Goal: Task Accomplishment & Management: Complete application form

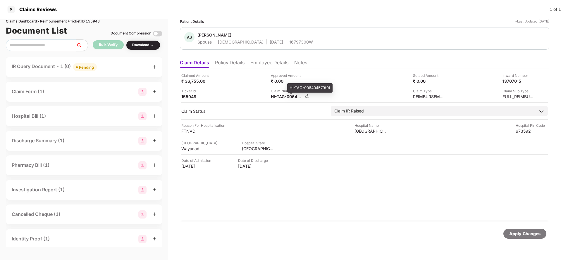
click at [282, 98] on div "HI-TAG-006404579(0)" at bounding box center [287, 97] width 32 height 6
copy div
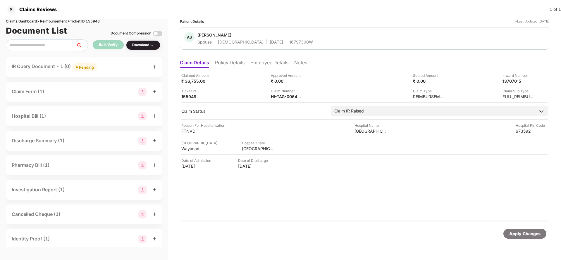
click at [85, 66] on div "Pending" at bounding box center [86, 67] width 15 height 6
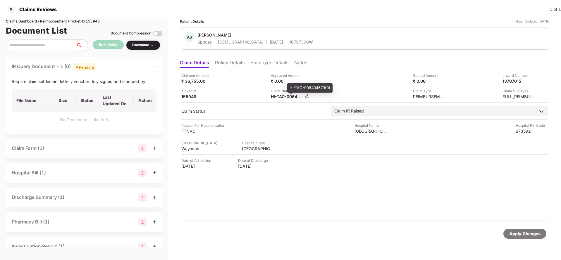
click at [285, 98] on div "HI-TAG-006404579(0)" at bounding box center [287, 97] width 32 height 6
copy div
click at [527, 237] on div "Apply Changes" at bounding box center [524, 234] width 31 height 6
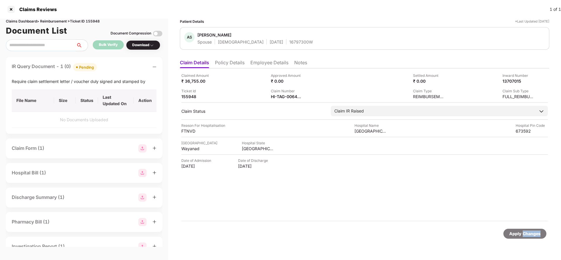
click at [527, 237] on div "Apply Changes" at bounding box center [524, 234] width 31 height 6
click at [92, 18] on div "Claims Reviews 1 of 1" at bounding box center [280, 9] width 561 height 19
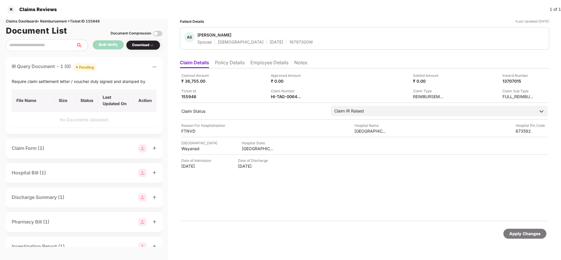
click at [97, 22] on div "Claims Dashboard > Reimbursement > Ticket ID 155948" at bounding box center [84, 22] width 156 height 6
copy div "155948"
click at [526, 241] on div "Apply Changes" at bounding box center [364, 234] width 369 height 25
click at [526, 234] on div "Apply Changes" at bounding box center [524, 234] width 31 height 6
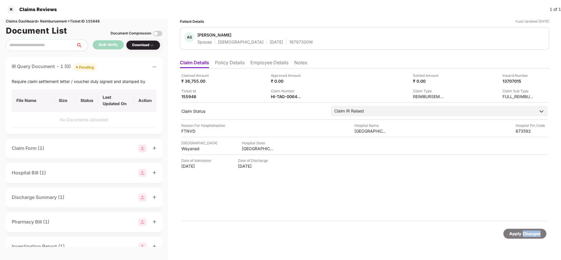
click at [526, 234] on div "Apply Changes" at bounding box center [524, 234] width 31 height 6
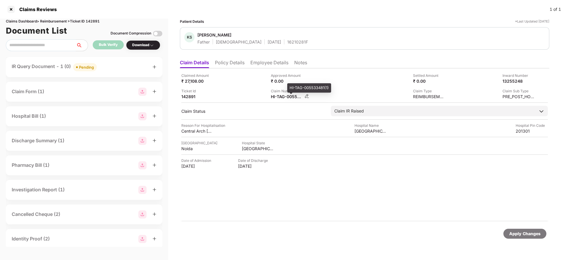
click at [278, 96] on div "HI-TAG-005533481(1)" at bounding box center [287, 97] width 32 height 6
copy div
click at [84, 67] on div "Pending" at bounding box center [86, 67] width 15 height 6
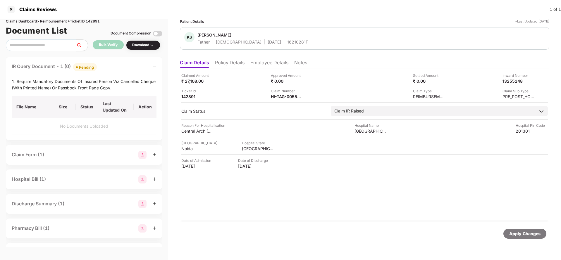
click at [517, 237] on div "Apply Changes" at bounding box center [524, 234] width 31 height 6
click at [98, 24] on div "Document List Document Compression" at bounding box center [84, 30] width 156 height 13
click at [98, 19] on div "Claims Dashboard > Reimbursement > Ticket ID 142891" at bounding box center [84, 22] width 156 height 6
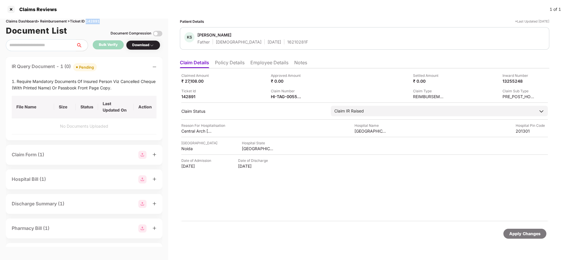
click at [98, 19] on div "Claims Dashboard > Reimbursement > Ticket ID 142891" at bounding box center [84, 22] width 156 height 6
copy div "142891"
click at [511, 233] on div "Apply Changes" at bounding box center [524, 234] width 31 height 6
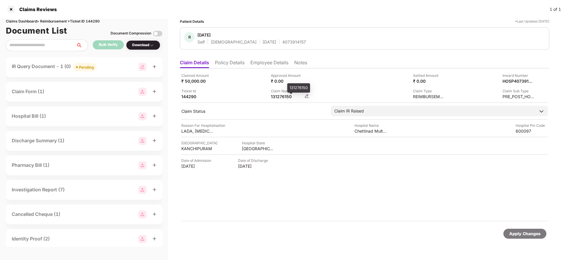
click at [281, 97] on div "131276150" at bounding box center [287, 97] width 32 height 6
copy div "131276150"
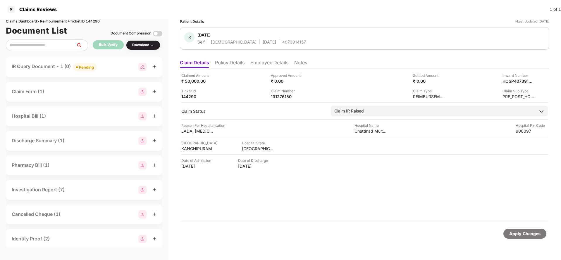
click at [87, 65] on div "Pending" at bounding box center [86, 67] width 15 height 6
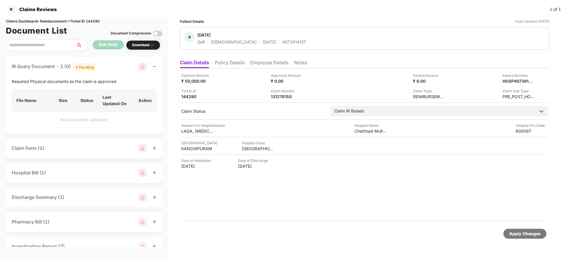
click at [518, 235] on div "Apply Changes" at bounding box center [524, 234] width 31 height 6
click at [95, 19] on div "Claims Dashboard > Reimbursement > Ticket ID 144290" at bounding box center [84, 22] width 156 height 6
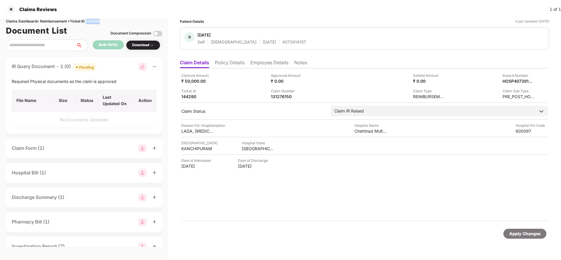
copy div "144290"
click at [515, 234] on div "Apply Changes" at bounding box center [524, 234] width 31 height 6
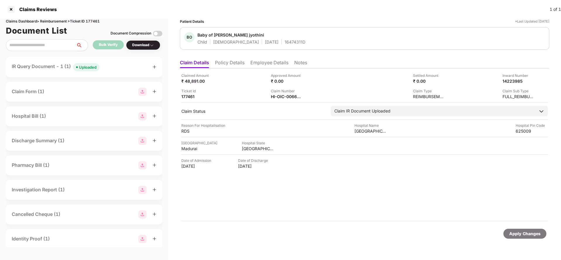
click at [277, 93] on div "Claim Number" at bounding box center [287, 91] width 32 height 6
click at [277, 94] on div "Claim Number HI-OIC-006638339(0)" at bounding box center [290, 93] width 38 height 11
click at [277, 94] on div "HI-OIC-006638339(0)" at bounding box center [287, 97] width 32 height 6
click at [279, 97] on div "HI-OIC-006638339(0)" at bounding box center [287, 97] width 32 height 6
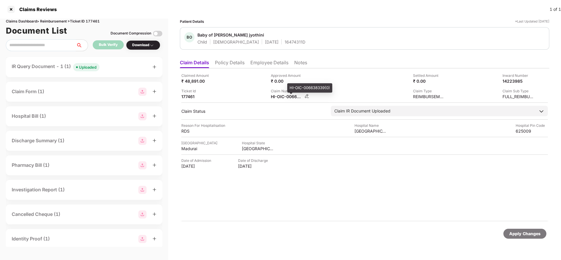
click at [279, 97] on div "HI-OIC-006638339(0)" at bounding box center [287, 97] width 32 height 6
click at [85, 65] on div "Uploaded" at bounding box center [88, 67] width 18 height 6
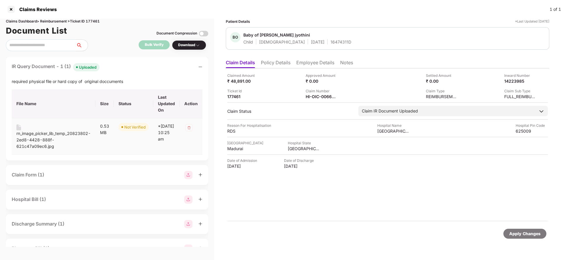
click at [43, 140] on div "rn_image_picker_lib_temp_20823802-2ed8-4428-888f-621c47a09ec6.jpg" at bounding box center [53, 139] width 74 height 19
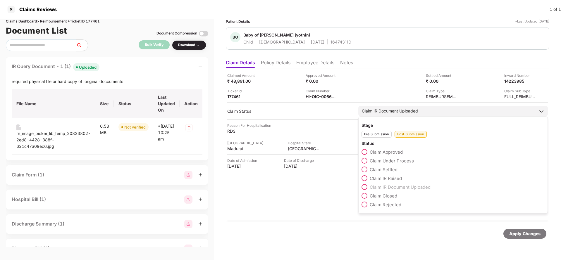
click at [388, 179] on span "Claim IR Raised" at bounding box center [386, 179] width 32 height 6
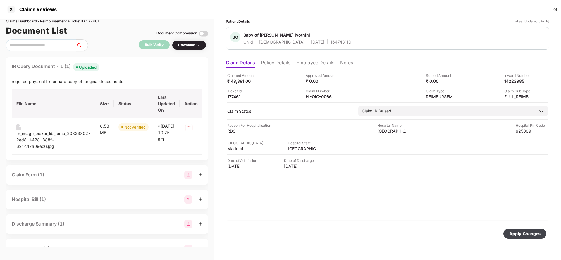
click at [521, 233] on div "Apply Changes" at bounding box center [524, 234] width 31 height 6
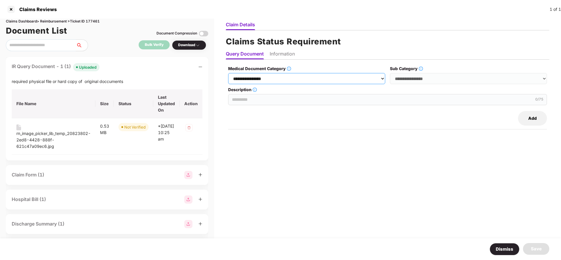
click at [308, 77] on select "**********" at bounding box center [306, 78] width 157 height 11
select select "**********"
click at [230, 73] on select "**********" at bounding box center [306, 78] width 157 height 11
click at [439, 77] on select "**********" at bounding box center [468, 78] width 157 height 11
select select "******"
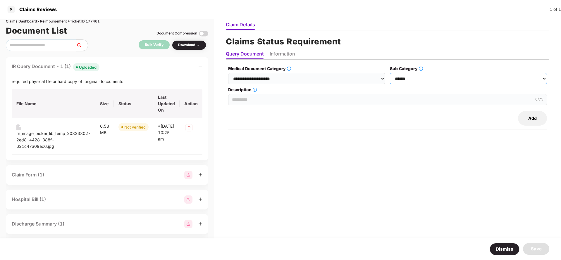
click at [391, 73] on select "**********" at bounding box center [468, 78] width 157 height 11
click at [271, 94] on input "Description" at bounding box center [387, 99] width 319 height 11
click at [385, 102] on input "Description" at bounding box center [387, 99] width 319 height 11
type input "**********"
click at [309, 191] on div "**********" at bounding box center [387, 152] width 323 height 173
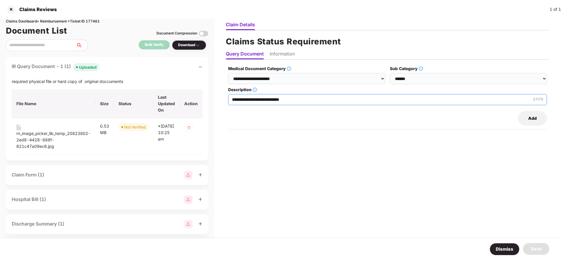
click at [266, 97] on input "**********" at bounding box center [387, 99] width 319 height 11
click at [280, 56] on li "Information" at bounding box center [282, 55] width 25 height 8
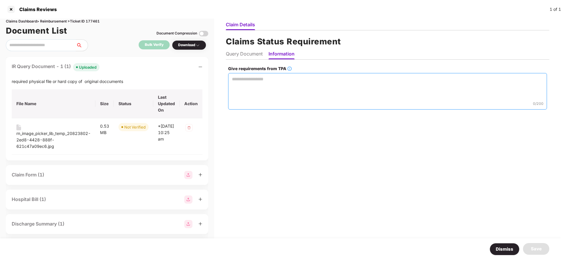
click at [262, 89] on textarea "Give requirements from TPA" at bounding box center [387, 91] width 319 height 37
paste textarea "**********"
type textarea "**********"
click at [546, 246] on div "Save" at bounding box center [536, 249] width 26 height 12
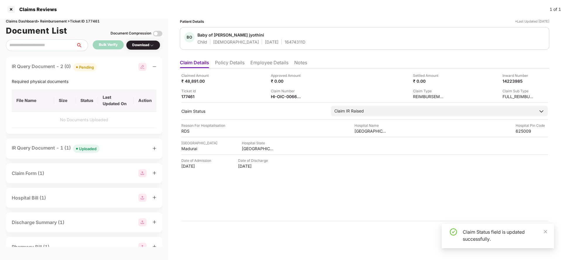
click at [299, 225] on div "Apply Changes" at bounding box center [364, 234] width 369 height 25
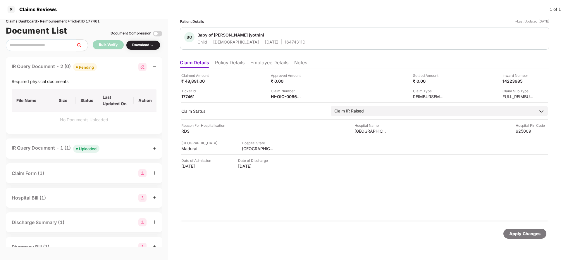
click at [232, 64] on li "Policy Details" at bounding box center [230, 64] width 30 height 8
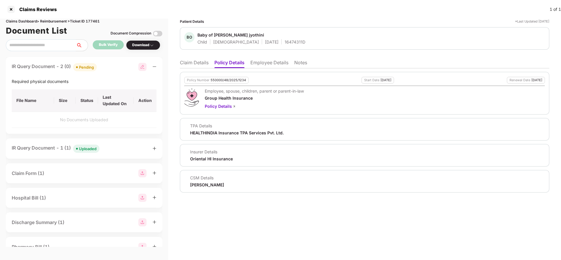
click at [192, 61] on li "Claim Details" at bounding box center [194, 64] width 29 height 8
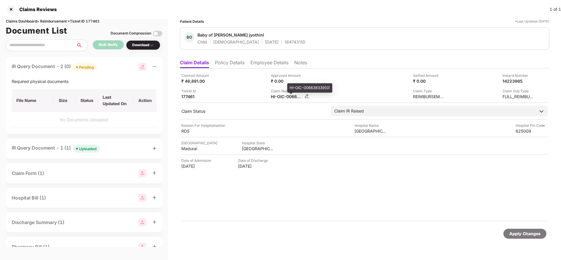
click at [285, 98] on div "HI-OIC-006638339(0)" at bounding box center [287, 97] width 32 height 6
copy div
click at [540, 237] on div "Apply Changes" at bounding box center [524, 234] width 31 height 6
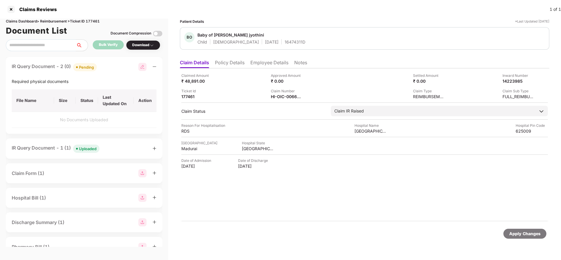
click at [540, 237] on div "Apply Changes" at bounding box center [524, 234] width 31 height 6
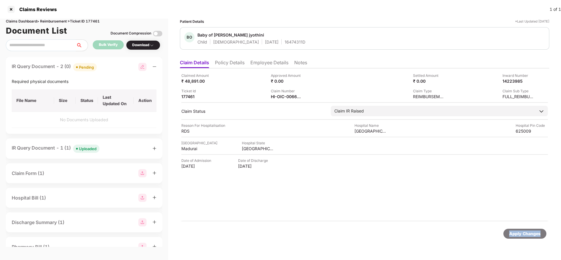
click at [540, 237] on div "Apply Changes" at bounding box center [524, 234] width 31 height 6
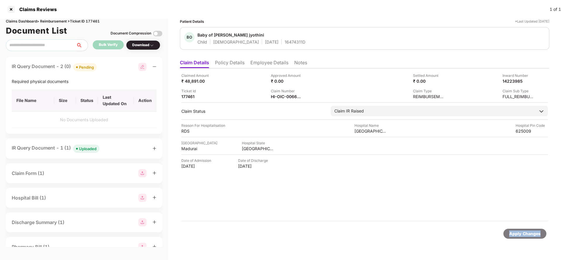
click at [540, 237] on div "Apply Changes" at bounding box center [524, 234] width 31 height 6
drag, startPoint x: 540, startPoint y: 237, endPoint x: 389, endPoint y: 142, distance: 178.4
click at [540, 236] on div "Apply Changes" at bounding box center [524, 234] width 31 height 6
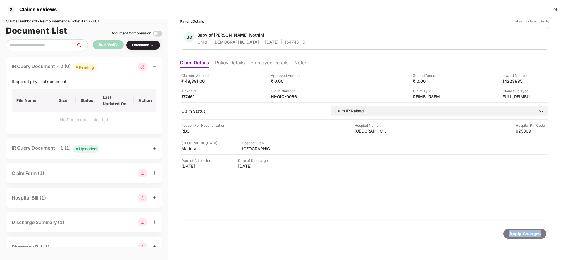
click at [91, 19] on div "Claims Dashboard > Reimbursement > Ticket ID 177461" at bounding box center [84, 22] width 156 height 6
copy div "177461"
click at [516, 235] on div "Apply Changes" at bounding box center [524, 234] width 31 height 6
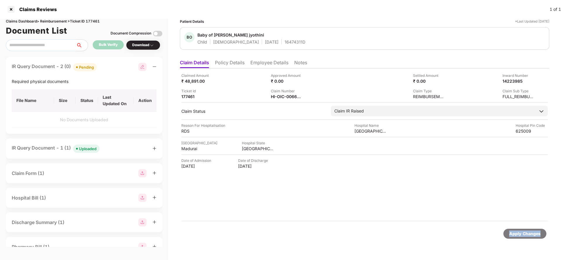
click at [516, 235] on div "Apply Changes" at bounding box center [524, 234] width 31 height 6
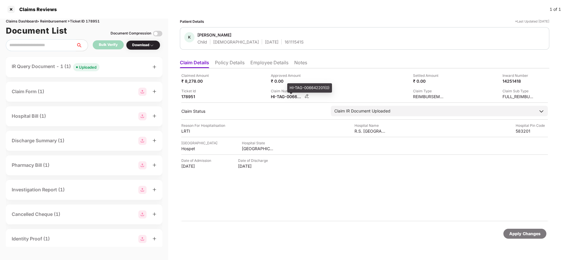
click at [289, 95] on div "HI-TAG-006642201(0)" at bounding box center [287, 97] width 32 height 6
click at [78, 63] on span "Uploaded" at bounding box center [86, 67] width 26 height 8
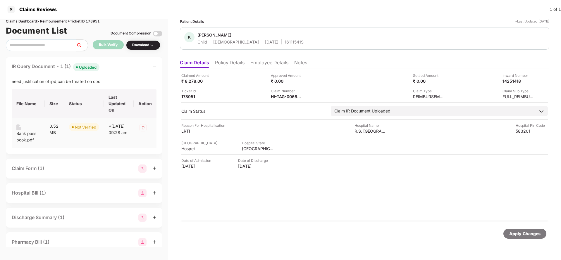
click at [32, 136] on div "Bank pass book.pdf" at bounding box center [28, 136] width 24 height 13
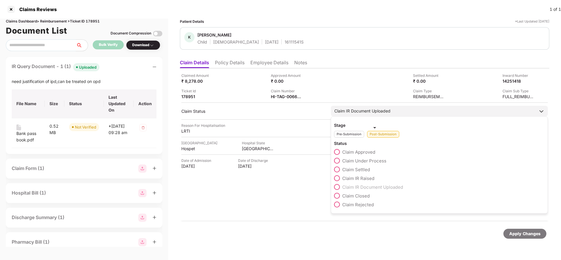
click at [357, 178] on span "Claim IR Raised" at bounding box center [358, 179] width 32 height 6
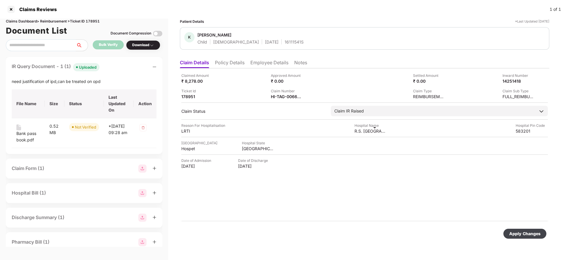
click at [523, 232] on div "Apply Changes" at bounding box center [524, 234] width 31 height 6
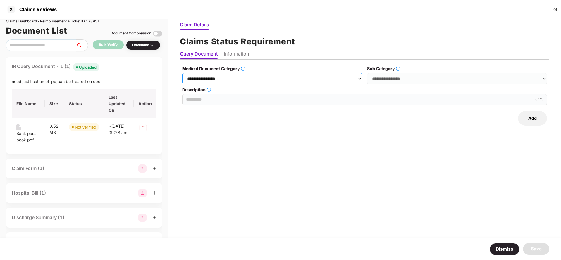
click at [244, 78] on select "**********" at bounding box center [272, 78] width 180 height 11
select select "**********"
click at [182, 73] on select "**********" at bounding box center [272, 78] width 180 height 11
drag, startPoint x: 388, startPoint y: 78, endPoint x: 387, endPoint y: 82, distance: 4.6
click at [388, 78] on select "**********" at bounding box center [457, 78] width 180 height 11
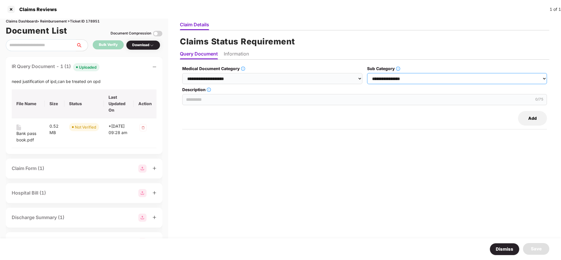
select select "******"
click at [367, 73] on select "**********" at bounding box center [457, 78] width 180 height 11
click at [220, 98] on input "Description" at bounding box center [364, 99] width 365 height 11
type input "**********"
click at [292, 97] on input "**********" at bounding box center [364, 99] width 365 height 11
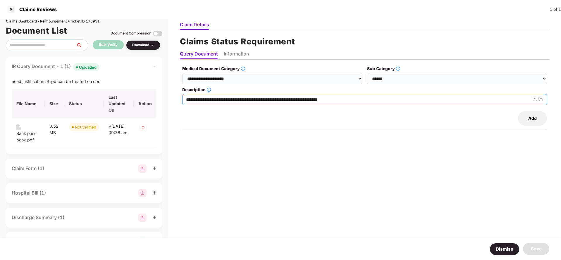
click at [292, 97] on input "**********" at bounding box center [364, 99] width 365 height 11
paste input "text"
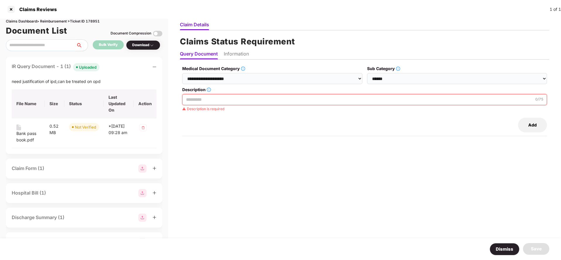
click at [276, 97] on input "Description" at bounding box center [364, 99] width 365 height 11
paste input "text"
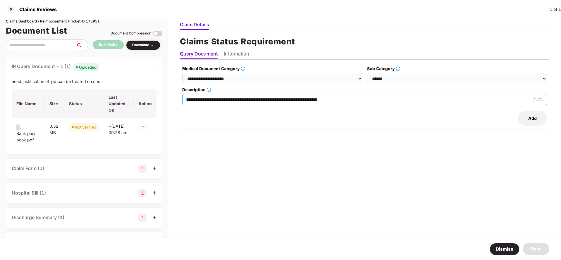
click at [220, 100] on input "**********" at bounding box center [364, 99] width 365 height 11
type input "**********"
click at [226, 55] on li "Information" at bounding box center [236, 55] width 25 height 8
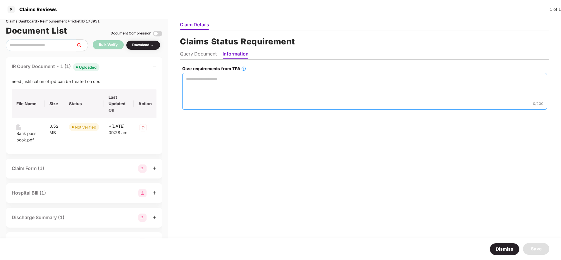
click at [216, 89] on textarea "Give requirements from TPA" at bounding box center [364, 91] width 365 height 37
paste textarea "**********"
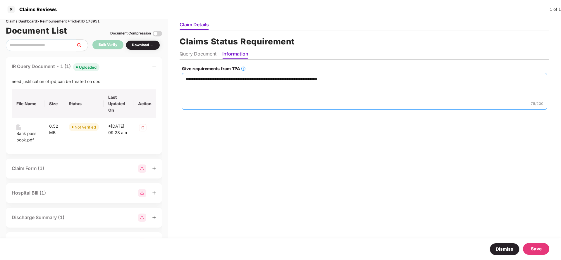
type textarea "**********"
click at [532, 247] on div "Save" at bounding box center [536, 249] width 11 height 7
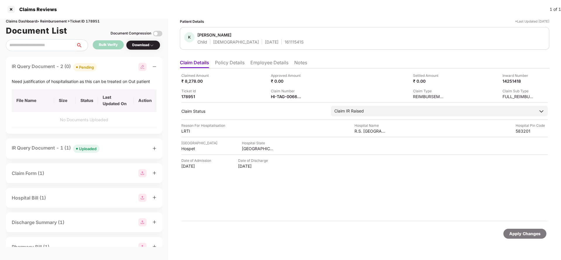
click at [263, 64] on li "Employee Details" at bounding box center [269, 64] width 38 height 8
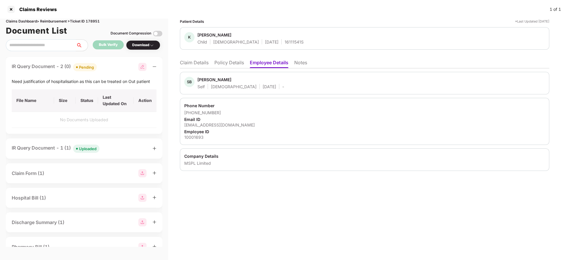
click at [219, 125] on div "10001693@mspllimited.com" at bounding box center [364, 125] width 361 height 6
copy div "10001693@mspllimited.com"
click at [195, 61] on li "Claim Details" at bounding box center [194, 64] width 29 height 8
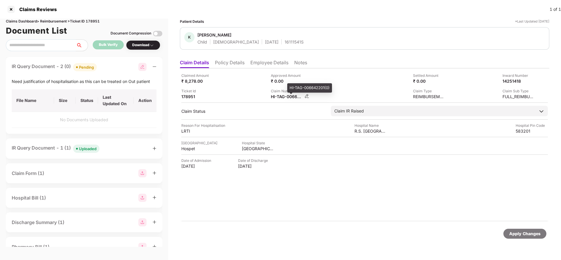
click at [287, 95] on div "HI-TAG-006642201(0)" at bounding box center [287, 97] width 32 height 6
copy div
click at [27, 79] on div "Need justification of hospitalisation as this can be treated on Out patient" at bounding box center [84, 81] width 145 height 6
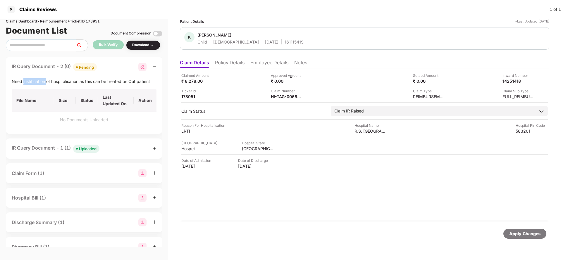
click at [27, 79] on div "Need justification of hospitalisation as this can be treated on Out patient" at bounding box center [84, 81] width 145 height 6
copy div "Need justification of hospitalisation as this can be treated on Out patient"
click at [532, 237] on div "Apply Changes" at bounding box center [524, 234] width 31 height 6
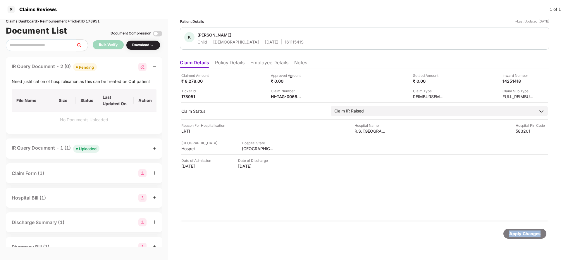
click at [532, 237] on div "Apply Changes" at bounding box center [524, 234] width 31 height 6
click at [527, 235] on div "Apply Changes" at bounding box center [524, 234] width 31 height 6
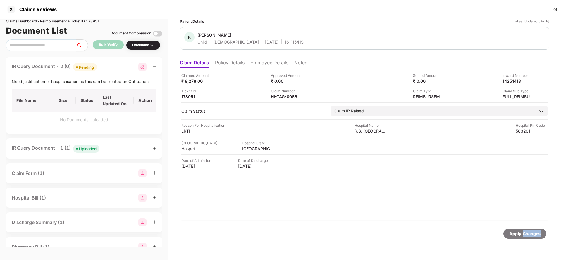
click at [527, 235] on div "Apply Changes" at bounding box center [524, 234] width 31 height 6
click at [95, 21] on div "Claims Dashboard > Reimbursement > Ticket ID 178951" at bounding box center [84, 22] width 156 height 6
copy div "178951"
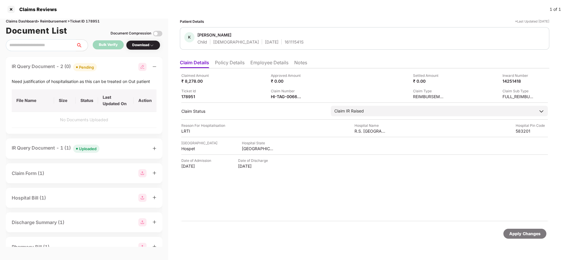
click at [509, 229] on div "Apply Changes" at bounding box center [524, 234] width 43 height 10
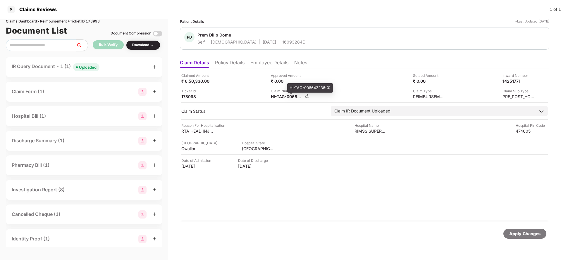
click at [280, 96] on div "HI-TAG-006642236(0)" at bounding box center [287, 97] width 32 height 6
copy div
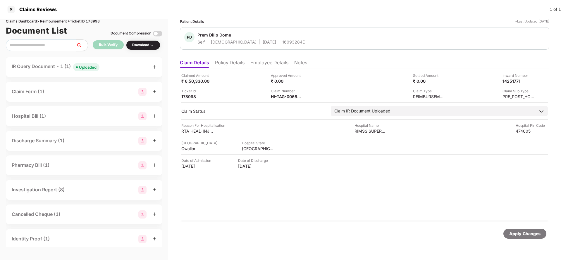
click at [79, 63] on span "Uploaded" at bounding box center [86, 67] width 26 height 8
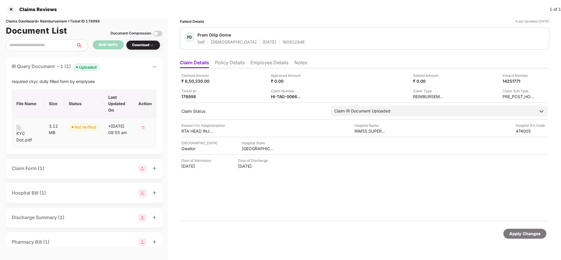
click at [23, 133] on div "KYC Doc.pdf" at bounding box center [27, 136] width 23 height 13
click at [284, 94] on div "HI-TAG-006642236(0)" at bounding box center [287, 97] width 32 height 6
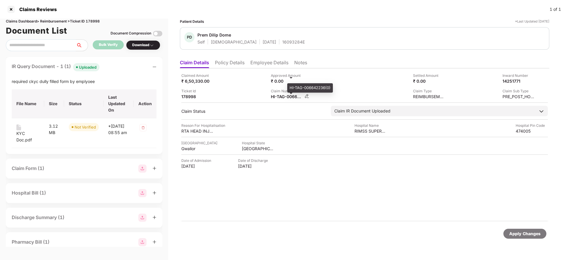
copy div
click at [282, 40] on div "16093284E" at bounding box center [293, 42] width 23 height 6
copy div "16093284E"
click at [284, 98] on div "HI-TAG-006642236(0)" at bounding box center [287, 97] width 32 height 6
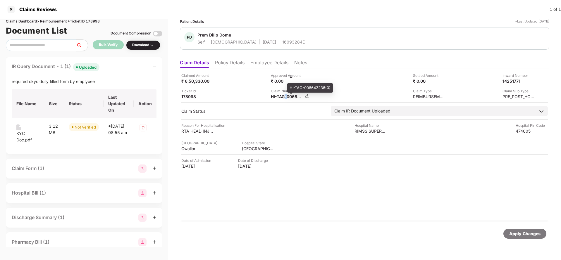
click at [284, 98] on div "HI-TAG-006642236(0)" at bounding box center [287, 97] width 32 height 6
copy div
click at [282, 41] on div "16093284E" at bounding box center [293, 42] width 23 height 6
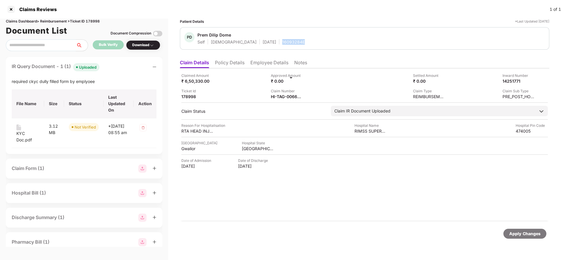
copy div "16093284E"
click at [523, 239] on div "Apply Changes" at bounding box center [524, 234] width 43 height 10
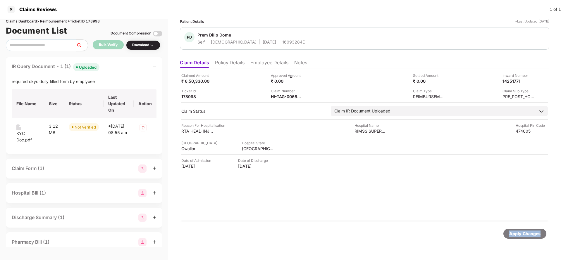
click at [523, 239] on div "Apply Changes" at bounding box center [524, 234] width 43 height 10
click at [96, 23] on div "Claims Dashboard > Reimbursement > Ticket ID 178998" at bounding box center [84, 22] width 156 height 6
copy div "178998"
click at [518, 235] on div "Apply Changes" at bounding box center [524, 234] width 31 height 6
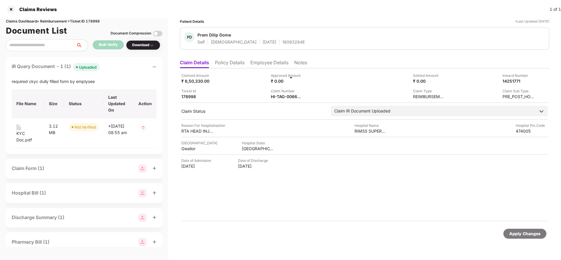
click at [518, 235] on div "Apply Changes" at bounding box center [524, 234] width 31 height 6
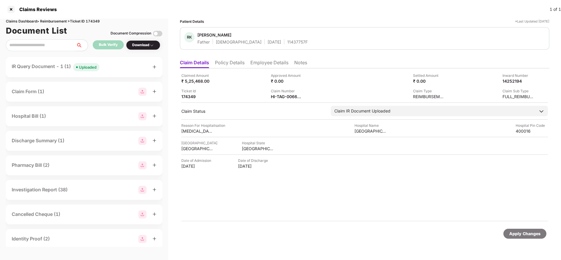
click at [91, 68] on div "Uploaded" at bounding box center [88, 67] width 18 height 6
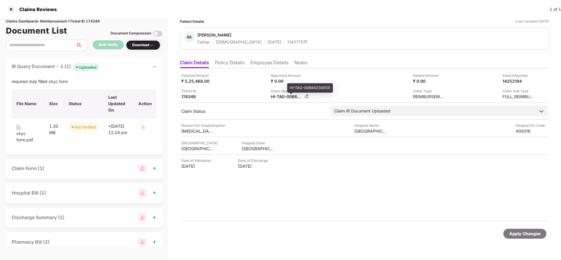
click at [290, 98] on div "HI-TAG-006642300(0)" at bounding box center [287, 97] width 32 height 6
copy div
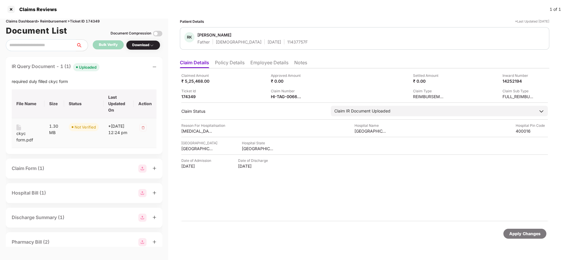
click at [27, 137] on div "ckyc form.pdf" at bounding box center [27, 136] width 23 height 13
click at [289, 95] on div "HI-TAG-006642300(0)" at bounding box center [287, 97] width 32 height 6
copy div
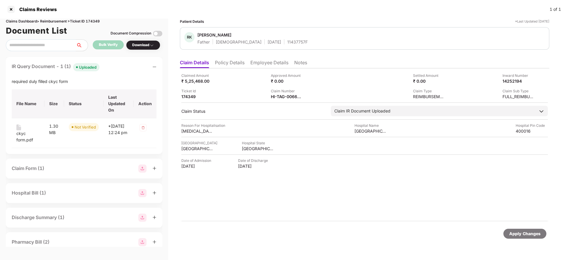
click at [278, 38] on span "[PERSON_NAME]" at bounding box center [252, 35] width 110 height 7
click at [287, 42] on div "11437757F" at bounding box center [297, 42] width 20 height 6
copy div "11437757F"
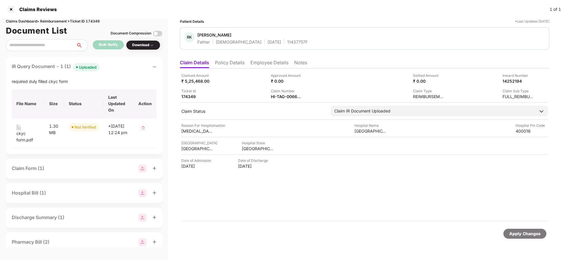
click at [235, 61] on li "Policy Details" at bounding box center [230, 64] width 30 height 8
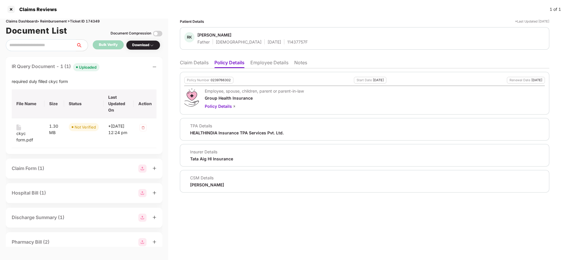
click at [197, 59] on ul "Claim Details Policy Details Employee Details Notes" at bounding box center [364, 63] width 369 height 12
click at [202, 63] on li "Claim Details" at bounding box center [194, 64] width 29 height 8
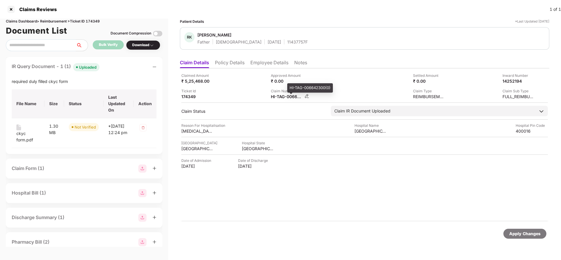
click at [284, 94] on div "HI-TAG-006642300(0)" at bounding box center [287, 97] width 32 height 6
copy div
click at [287, 39] on div "11437757F" at bounding box center [297, 42] width 20 height 6
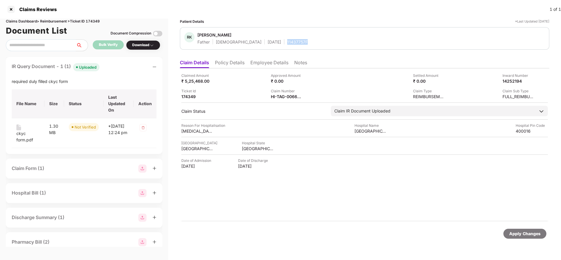
click at [287, 39] on div "11437757F" at bounding box center [297, 42] width 20 height 6
copy div "11437757F"
click at [515, 235] on div "Apply Changes" at bounding box center [524, 234] width 31 height 6
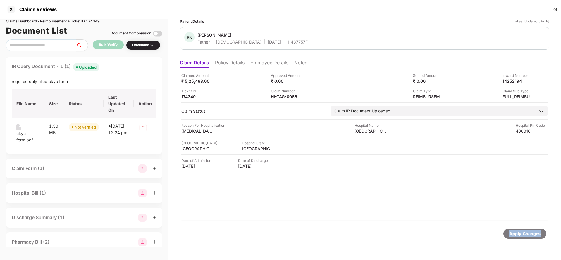
click at [515, 235] on div "Apply Changes" at bounding box center [524, 234] width 31 height 6
click at [90, 21] on div "Claims Dashboard > Reimbursement > Ticket ID 174349" at bounding box center [84, 22] width 156 height 6
copy div "174349"
click at [518, 237] on div "Apply Changes" at bounding box center [524, 234] width 43 height 10
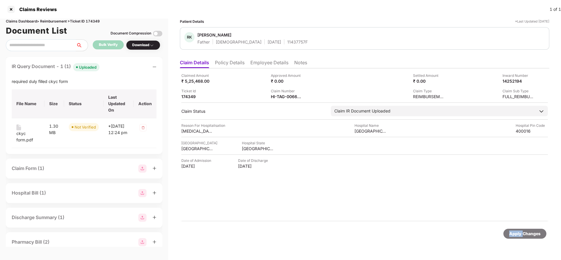
click at [518, 237] on div "Apply Changes" at bounding box center [524, 234] width 43 height 10
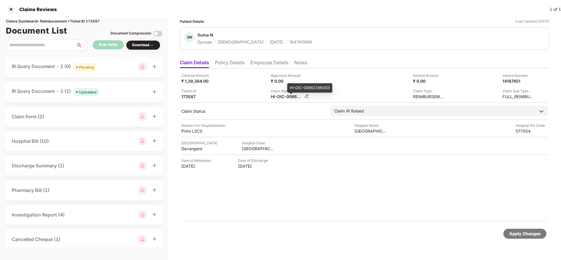
click at [285, 94] on div "HI-OIC-006622983(0)" at bounding box center [287, 97] width 32 height 6
copy div
click at [83, 89] on div "Uploaded" at bounding box center [88, 92] width 18 height 6
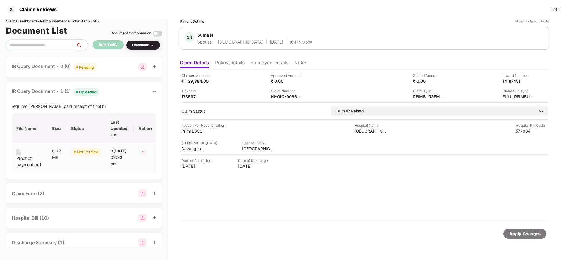
click at [15, 162] on td "Proof of payment.pdf" at bounding box center [30, 158] width 36 height 30
click at [26, 162] on div "Proof of payment.pdf" at bounding box center [29, 161] width 26 height 13
click at [82, 65] on div "Pending" at bounding box center [86, 67] width 15 height 6
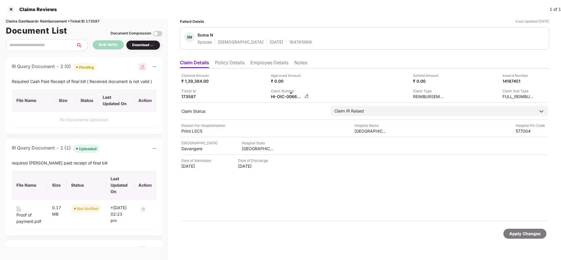
click at [288, 94] on div "HI-OIC-006622983(0)" at bounding box center [287, 97] width 32 height 6
copy div
click at [81, 80] on div "Required Cash Paid Receipt of final bill ( Received document is not valid )" at bounding box center [84, 81] width 145 height 6
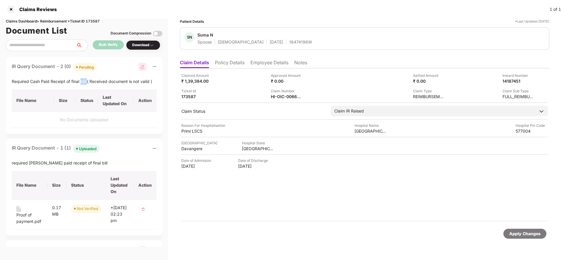
click at [81, 80] on div "Required Cash Paid Receipt of final bill ( Received document is not valid )" at bounding box center [84, 81] width 145 height 6
copy div "Required Cash Paid Receipt of final bill ( Received document is not valid )"
click at [516, 234] on div "Apply Changes" at bounding box center [524, 234] width 31 height 6
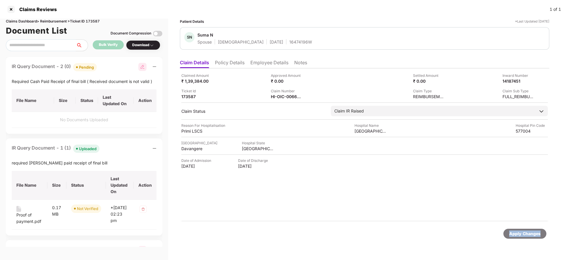
click at [516, 234] on div "Apply Changes" at bounding box center [524, 234] width 31 height 6
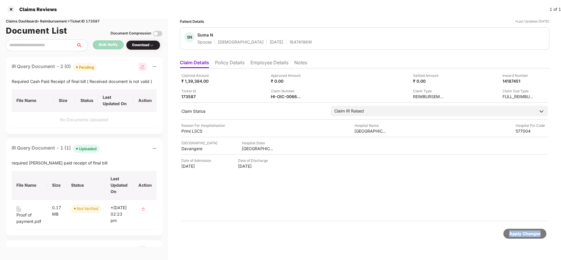
click at [516, 234] on div "Apply Changes" at bounding box center [524, 234] width 31 height 6
click at [96, 21] on div "Claims Dashboard > Reimbursement > Ticket ID 173587" at bounding box center [84, 22] width 156 height 6
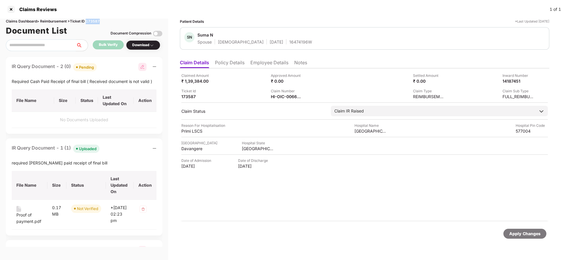
click at [96, 21] on div "Claims Dashboard > Reimbursement > Ticket ID 173587" at bounding box center [84, 22] width 156 height 6
copy div "173587"
click at [525, 234] on div "Apply Changes" at bounding box center [524, 234] width 31 height 6
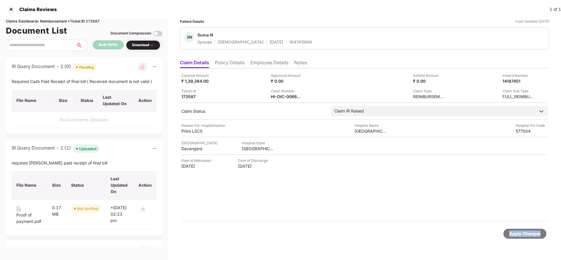
click at [525, 234] on div "Apply Changes" at bounding box center [524, 234] width 31 height 6
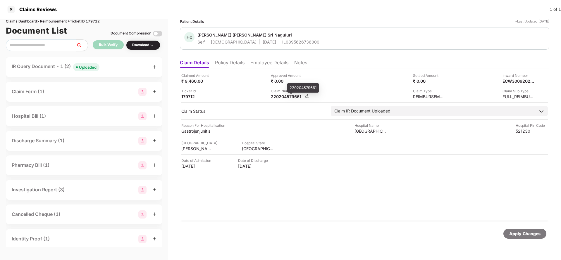
click at [278, 96] on div "220204579661" at bounding box center [287, 97] width 32 height 6
copy div "220204579661"
click at [86, 66] on div "Uploaded" at bounding box center [88, 67] width 18 height 6
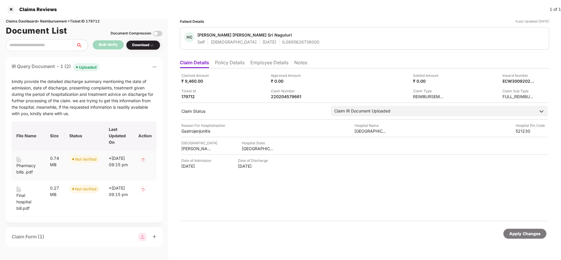
click at [17, 165] on div "Pharmacy bills .pdf" at bounding box center [28, 169] width 24 height 13
click at [24, 201] on div "Final hospital bill.pdf" at bounding box center [28, 201] width 24 height 19
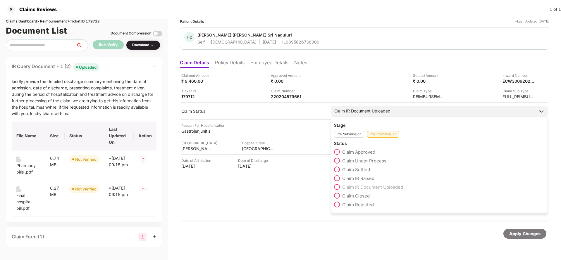
click at [368, 112] on div "Claim IR Document Uploaded" at bounding box center [362, 111] width 56 height 6
click at [358, 178] on span "Claim IR Raised" at bounding box center [358, 179] width 32 height 6
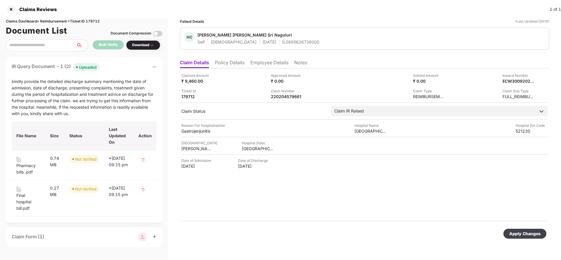
click at [534, 234] on div "Apply Changes" at bounding box center [524, 234] width 31 height 6
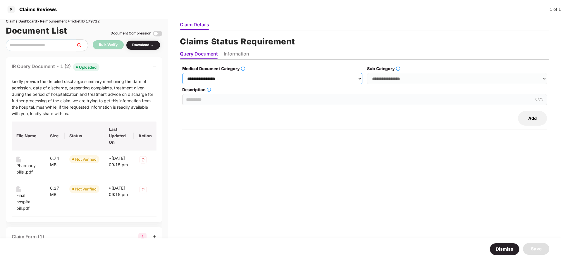
click at [267, 80] on select "**********" at bounding box center [272, 78] width 180 height 11
select select "**********"
click at [182, 73] on select "**********" at bounding box center [272, 78] width 180 height 11
click at [406, 79] on select "**********" at bounding box center [457, 78] width 180 height 11
select select "******"
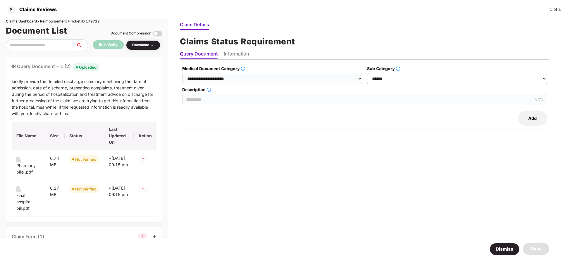
click at [367, 73] on select "**********" at bounding box center [457, 78] width 180 height 11
click at [221, 95] on input "Description" at bounding box center [364, 99] width 365 height 11
click at [230, 99] on input "**********" at bounding box center [364, 99] width 365 height 11
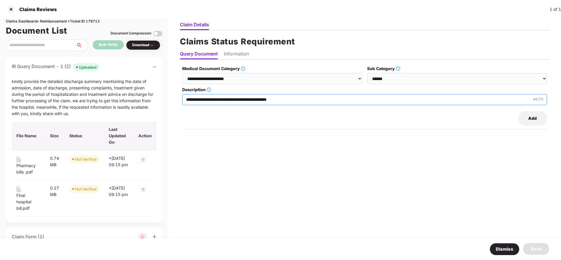
type input "**********"
click at [241, 53] on li "Information" at bounding box center [236, 55] width 25 height 8
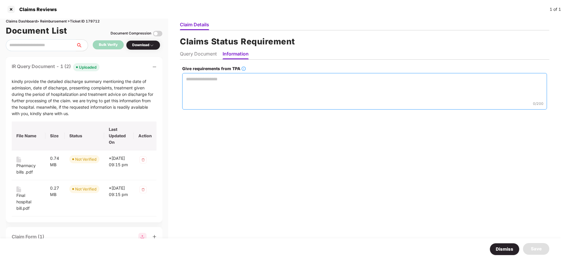
click at [231, 88] on textarea "Give requirements from TPA" at bounding box center [364, 91] width 365 height 37
paste textarea "**********"
type textarea "**********"
click at [537, 250] on div "Save" at bounding box center [536, 249] width 11 height 7
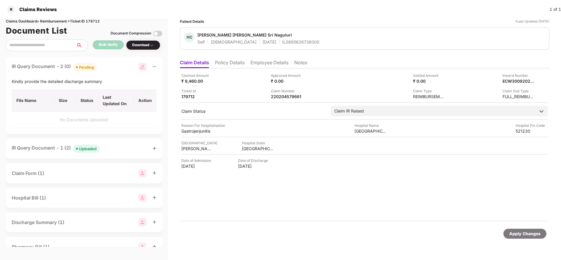
click at [266, 65] on li "Employee Details" at bounding box center [269, 64] width 38 height 8
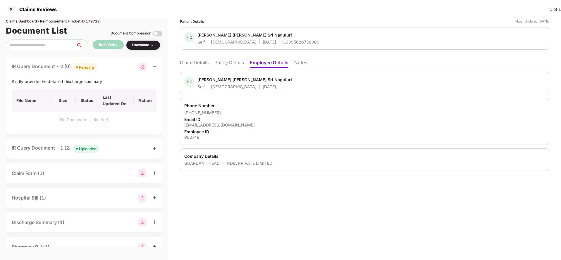
click at [188, 66] on li "Claim Details" at bounding box center [194, 64] width 29 height 8
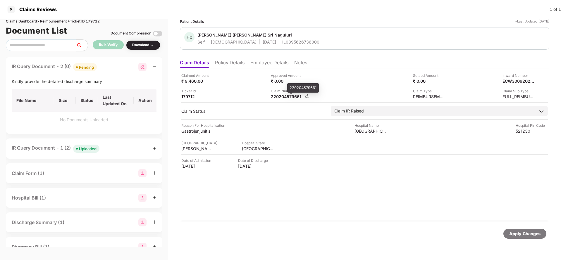
click at [273, 96] on div "220204579661" at bounding box center [287, 97] width 32 height 6
copy div "220204579661"
click at [282, 40] on div "IL0895626736000" at bounding box center [300, 42] width 37 height 6
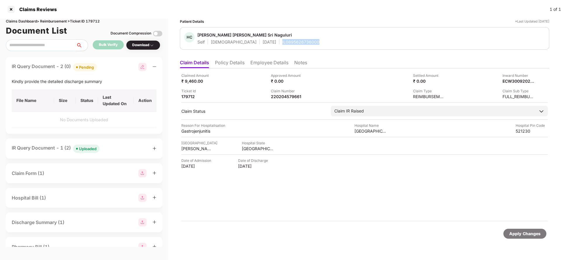
copy div "IL0895626736000"
click at [523, 231] on div "Apply Changes" at bounding box center [524, 234] width 31 height 6
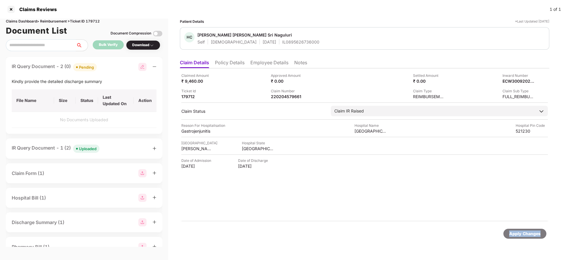
click at [523, 231] on div "Apply Changes" at bounding box center [524, 234] width 31 height 6
click at [92, 21] on div "Claims Dashboard > Reimbursement > Ticket ID 179712" at bounding box center [84, 22] width 156 height 6
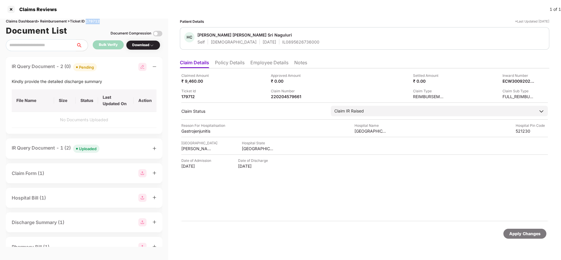
copy div "179712"
click at [528, 235] on div "Apply Changes" at bounding box center [524, 234] width 31 height 6
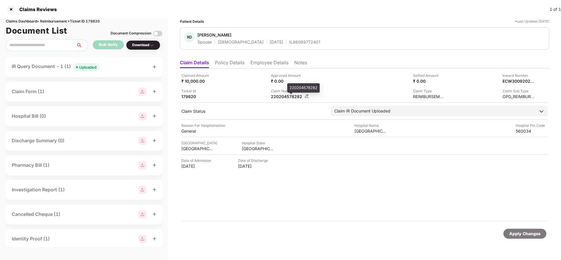
click at [280, 98] on div "220204578282" at bounding box center [287, 97] width 32 height 6
copy div "220204578282"
click at [78, 67] on span at bounding box center [77, 67] width 2 height 2
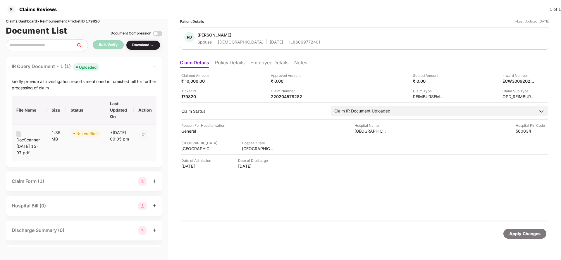
click at [35, 145] on div "DocScanner [DATE] 15-07.pdf" at bounding box center [29, 146] width 26 height 19
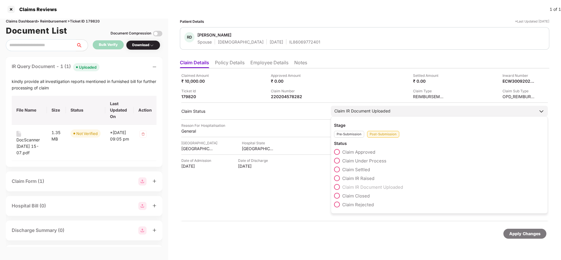
click at [361, 178] on span "Claim IR Raised" at bounding box center [358, 179] width 32 height 6
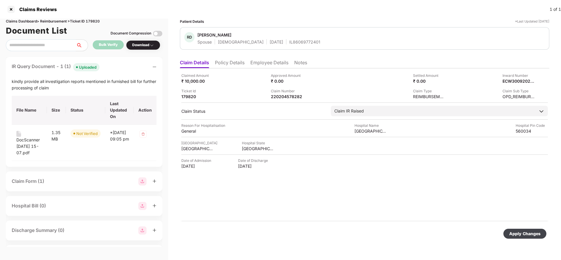
click at [517, 231] on div "Apply Changes" at bounding box center [524, 234] width 31 height 6
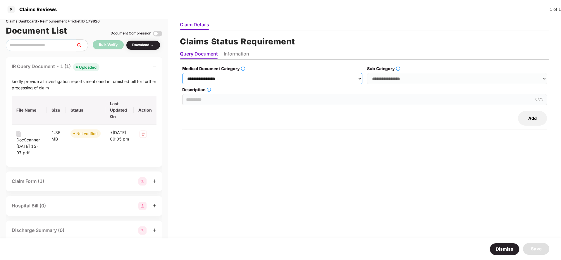
click at [256, 82] on select "**********" at bounding box center [272, 78] width 180 height 11
select select "**********"
click at [182, 73] on select "**********" at bounding box center [272, 78] width 180 height 11
click at [393, 77] on select "**********" at bounding box center [457, 78] width 180 height 11
select select "******"
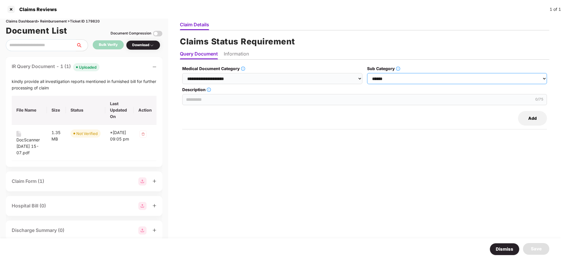
click at [367, 73] on select "**********" at bounding box center [457, 78] width 180 height 11
click at [219, 99] on input "Description" at bounding box center [364, 99] width 365 height 11
click at [245, 99] on input "**********" at bounding box center [364, 99] width 365 height 11
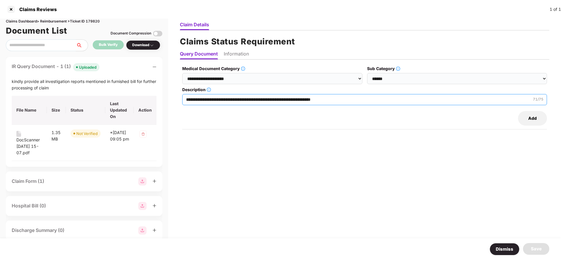
click at [245, 99] on input "**********" at bounding box center [364, 99] width 365 height 11
type input "**********"
click at [243, 56] on li "Information" at bounding box center [236, 55] width 25 height 8
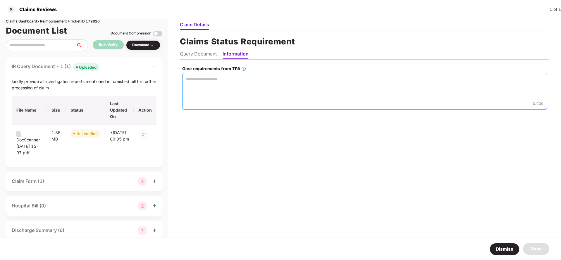
click at [219, 90] on textarea "Give requirements from TPA" at bounding box center [364, 91] width 365 height 37
paste textarea "**********"
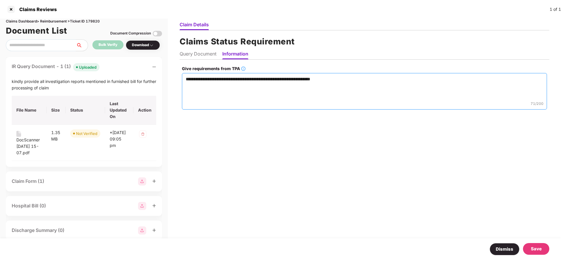
type textarea "**********"
click at [533, 246] on div "Save" at bounding box center [536, 249] width 11 height 7
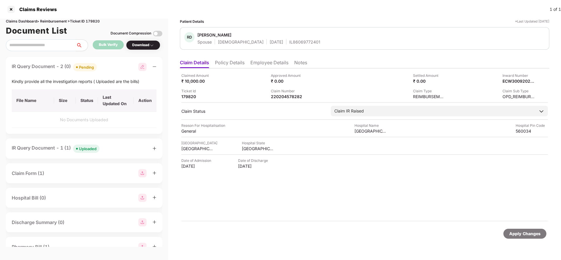
click at [523, 229] on div "Apply Changes" at bounding box center [524, 234] width 43 height 10
click at [259, 63] on li "Employee Details" at bounding box center [269, 64] width 38 height 8
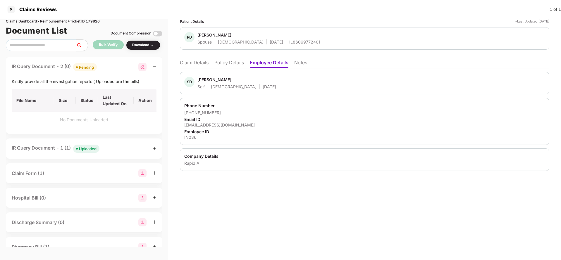
click at [196, 61] on li "Claim Details" at bounding box center [194, 64] width 29 height 8
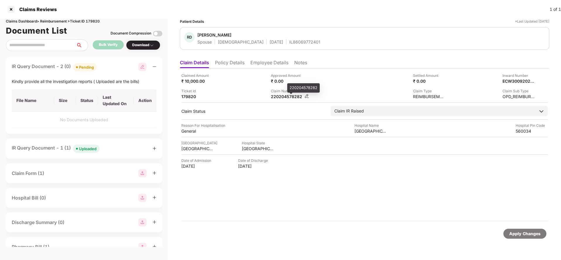
click at [288, 96] on div "220204578282" at bounding box center [287, 97] width 32 height 6
copy div "220204578282"
click at [272, 45] on div "RD Radha Devi Dindukurthi Spouse Female 08 Oct 1981 IL86069772401" at bounding box center [364, 38] width 369 height 23
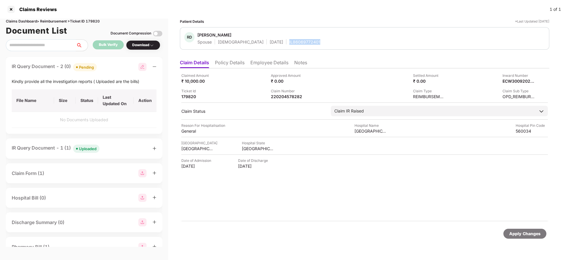
copy div "IL86069772401"
click at [537, 233] on div "Apply Changes" at bounding box center [524, 234] width 31 height 6
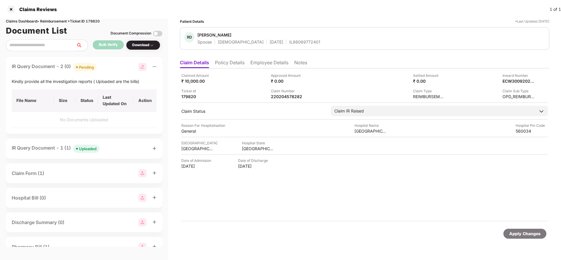
click at [96, 20] on div "Claims Dashboard > Reimbursement > Ticket ID 179820" at bounding box center [84, 22] width 156 height 6
copy div "179820"
click at [524, 234] on div "Apply Changes" at bounding box center [524, 234] width 31 height 6
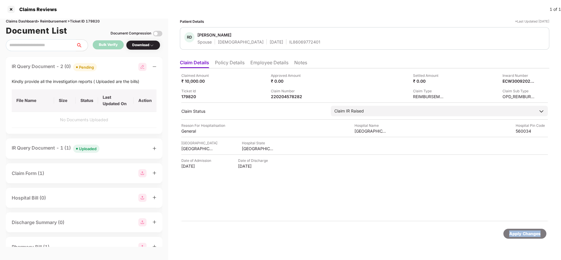
click at [524, 234] on div "Apply Changes" at bounding box center [524, 234] width 31 height 6
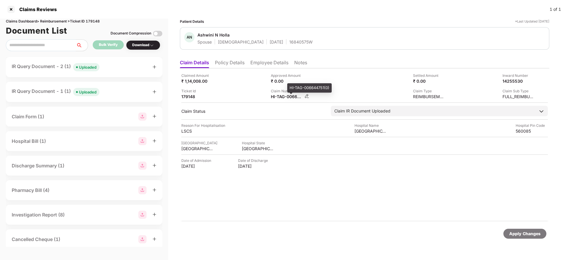
click at [284, 96] on div "HI-TAG-006644751(0)" at bounding box center [287, 97] width 32 height 6
copy div
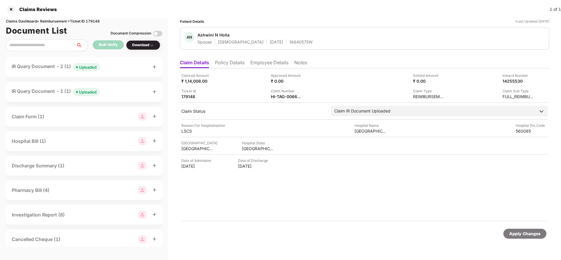
click at [89, 67] on div "Uploaded" at bounding box center [88, 67] width 18 height 6
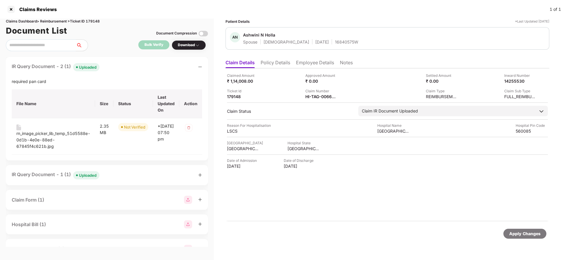
click at [84, 175] on div "Uploaded" at bounding box center [88, 176] width 18 height 6
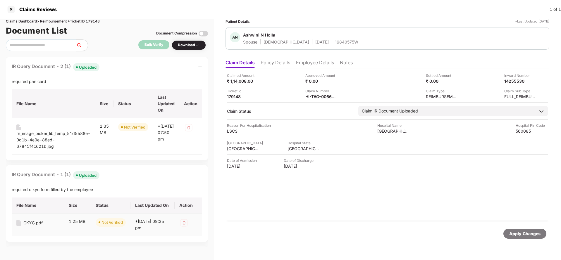
scroll to position [88, 0]
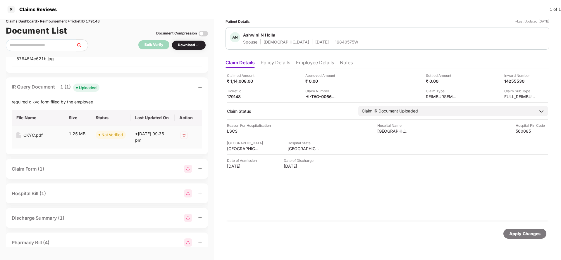
click at [33, 132] on div "CKYC.pdf" at bounding box center [32, 135] width 19 height 6
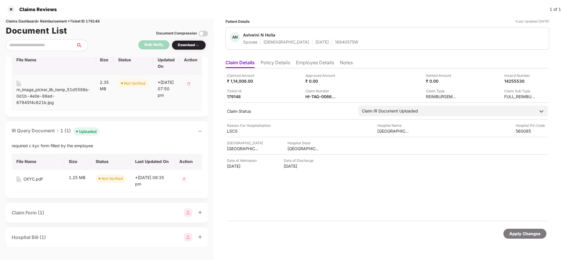
scroll to position [0, 0]
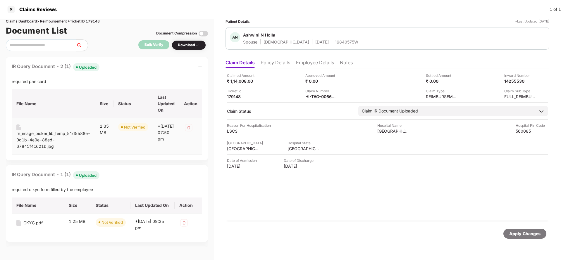
click at [44, 138] on div "rn_image_picker_lib_temp_51d5588e-0d1b-4e0e-88ed-67845f4c621b.jpg" at bounding box center [53, 139] width 74 height 19
click at [273, 63] on li "Policy Details" at bounding box center [276, 64] width 30 height 8
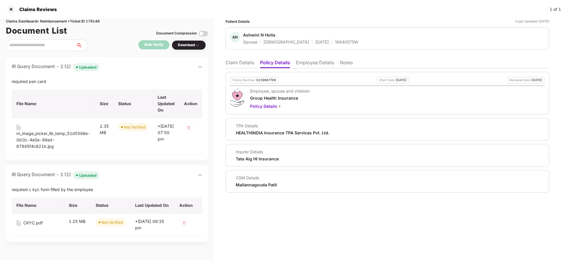
click at [251, 64] on li "Claim Details" at bounding box center [239, 64] width 29 height 8
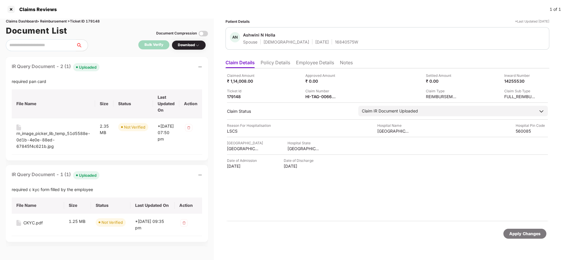
click at [320, 101] on div "Claimed Amount ₹ 1,14,008.00 Approved Amount ₹ 0.00 Settled Amount ₹ 0.00 Inwar…" at bounding box center [387, 144] width 324 height 153
click at [321, 96] on div "HI-TAG-006644751(0)" at bounding box center [321, 97] width 32 height 6
copy div
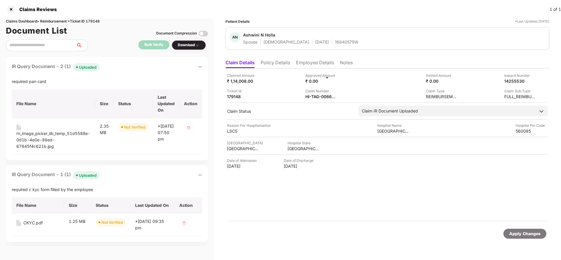
copy div
click at [335, 41] on div "16840575W" at bounding box center [346, 42] width 23 height 6
copy div "16840575W"
click at [322, 98] on div "HI-TAG-006644751(0)" at bounding box center [321, 97] width 32 height 6
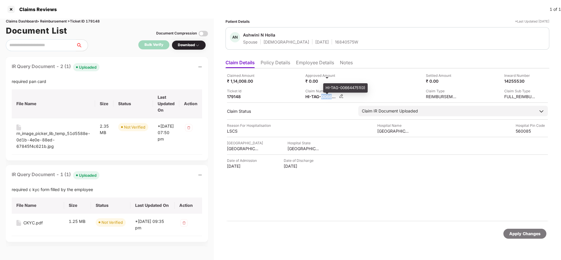
click at [322, 98] on div "HI-TAG-006644751(0)" at bounding box center [321, 97] width 32 height 6
copy div
click at [335, 41] on div "16840575W" at bounding box center [346, 42] width 23 height 6
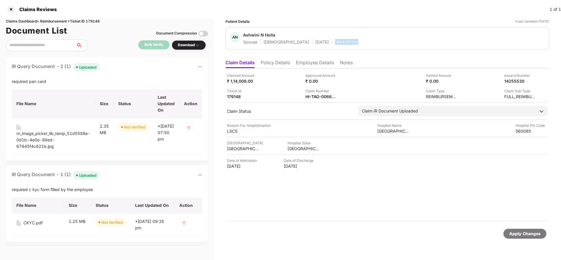
copy div "16840575W"
click at [515, 231] on div "Apply Changes" at bounding box center [524, 234] width 31 height 6
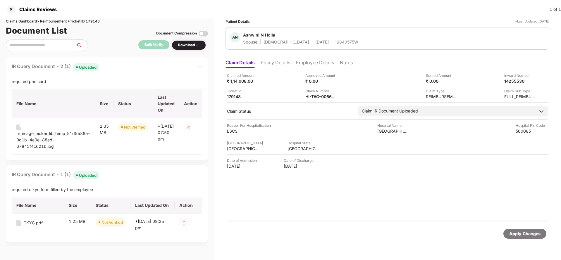
click at [96, 20] on div "Claims Dashboard > Reimbursement > Ticket ID 179148" at bounding box center [107, 22] width 202 height 6
copy div "179148"
click at [540, 237] on div "Apply Changes" at bounding box center [524, 234] width 43 height 10
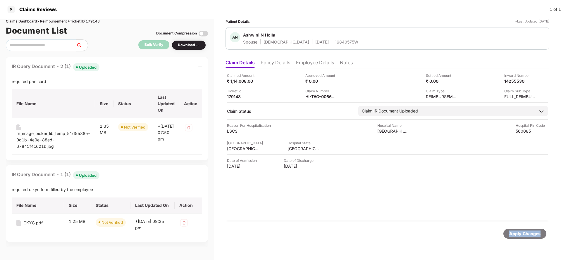
click at [540, 237] on div "Apply Changes" at bounding box center [524, 234] width 43 height 10
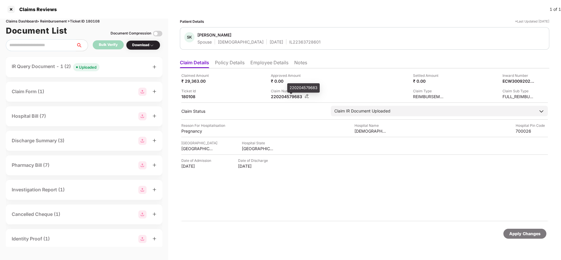
click at [288, 94] on div "220204579683" at bounding box center [287, 97] width 32 height 6
copy div "220204579683"
click at [85, 63] on span "Uploaded" at bounding box center [86, 67] width 26 height 8
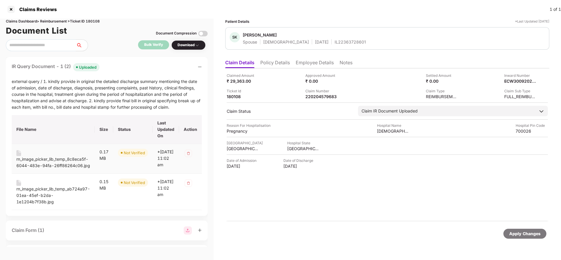
click at [49, 165] on div "rn_image_picker_lib_temp_8c8eca5f-6044-483e-94fa-26ff86264c06.jpg" at bounding box center [53, 162] width 74 height 13
click at [42, 194] on div "rn_image_picker_lib_temp_ab724a97-01ea-45ef-b2da-1e1204b7f38b.jpg" at bounding box center [53, 195] width 74 height 19
click at [326, 97] on div "220204579683" at bounding box center [321, 97] width 32 height 6
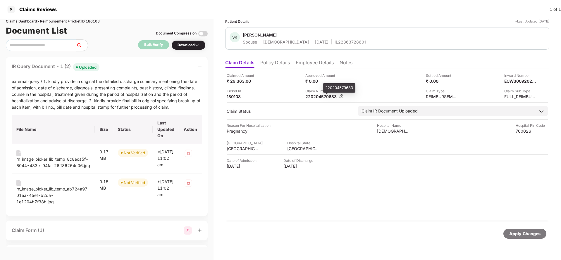
click at [326, 97] on div "220204579683" at bounding box center [321, 97] width 32 height 6
copy div
click at [338, 40] on div "IL22363728601" at bounding box center [350, 42] width 31 height 6
copy div "IL22363728601"
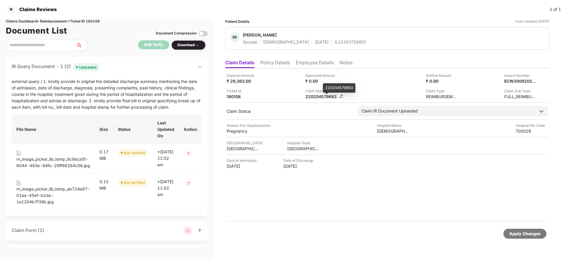
click at [324, 98] on div "220204579683" at bounding box center [321, 97] width 32 height 6
copy div "220204579683"
click at [335, 41] on div "IL22363728601" at bounding box center [350, 42] width 31 height 6
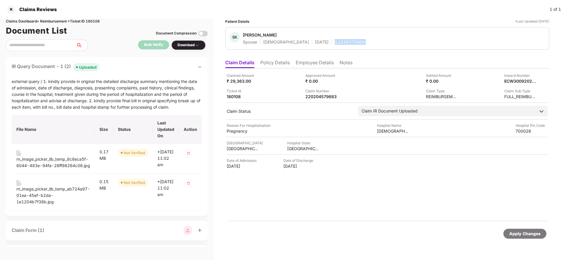
copy div "IL22363728601"
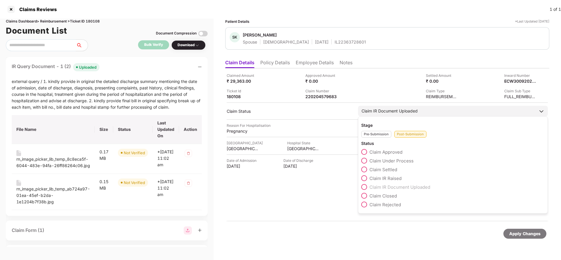
click at [386, 177] on span "Claim IR Raised" at bounding box center [385, 179] width 32 height 6
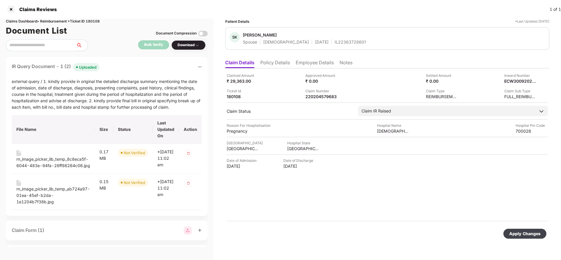
click at [516, 232] on div "Apply Changes" at bounding box center [524, 234] width 31 height 6
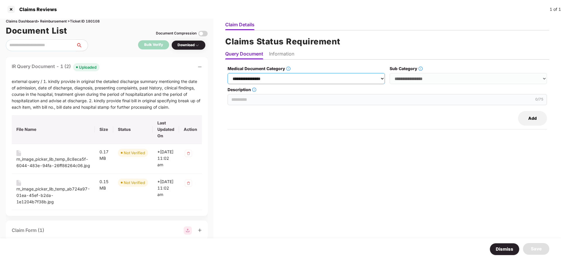
click at [273, 82] on select "**********" at bounding box center [306, 78] width 157 height 11
select select "**********"
click at [229, 73] on select "**********" at bounding box center [306, 78] width 157 height 11
click at [444, 77] on select "**********" at bounding box center [468, 78] width 157 height 11
select select "******"
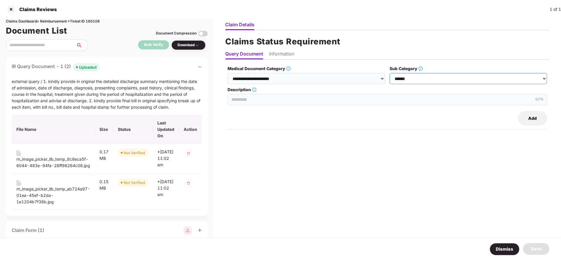
click at [390, 73] on select "**********" at bounding box center [468, 78] width 157 height 11
click at [277, 95] on input "Description" at bounding box center [387, 99] width 319 height 11
click at [276, 100] on input "**********" at bounding box center [387, 99] width 319 height 11
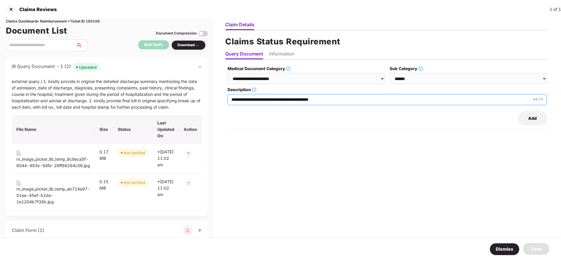
type input "**********"
click at [293, 54] on li "Information" at bounding box center [281, 55] width 25 height 8
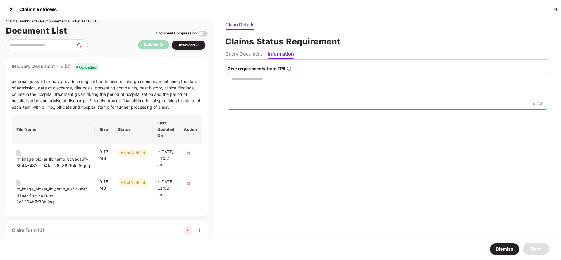
click at [271, 91] on textarea "Give requirements from TPA" at bounding box center [387, 91] width 319 height 37
paste textarea "**********"
type textarea "**********"
click at [544, 251] on div "Save" at bounding box center [536, 249] width 26 height 12
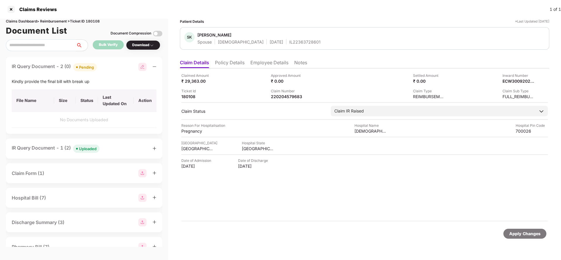
click at [93, 19] on div "Claims Dashboard > Reimbursement > Ticket ID 180108" at bounding box center [84, 22] width 156 height 6
copy div "180108"
click at [535, 237] on div "Apply Changes" at bounding box center [524, 234] width 43 height 10
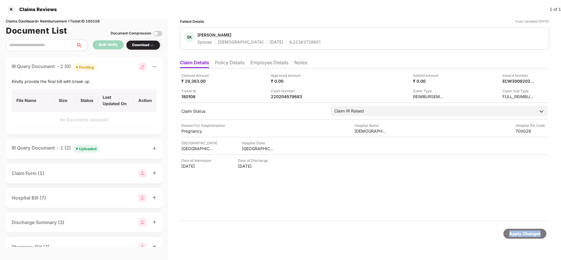
click at [535, 237] on div "Apply Changes" at bounding box center [524, 234] width 43 height 10
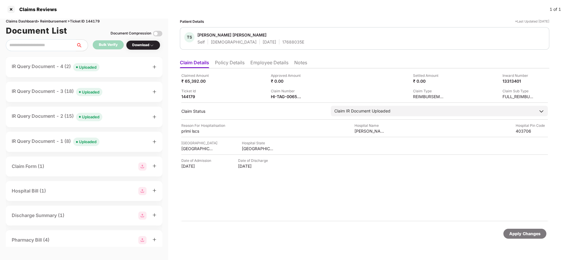
click at [278, 93] on div "Claim Number" at bounding box center [287, 91] width 32 height 6
click at [280, 96] on div "HI-TAG-006533066(0)" at bounding box center [287, 97] width 32 height 6
copy div
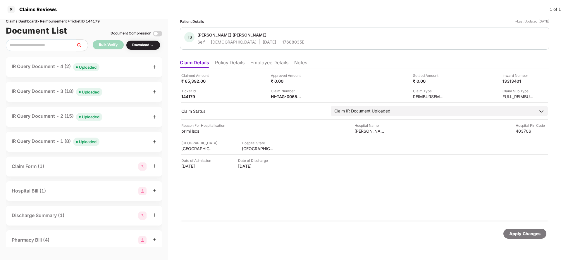
copy div
click at [91, 67] on div "Uploaded" at bounding box center [88, 67] width 18 height 6
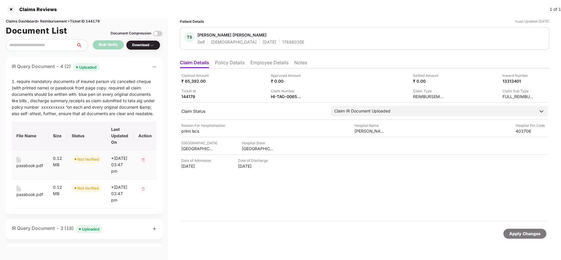
click at [29, 165] on div "passbook.pdf" at bounding box center [29, 166] width 27 height 6
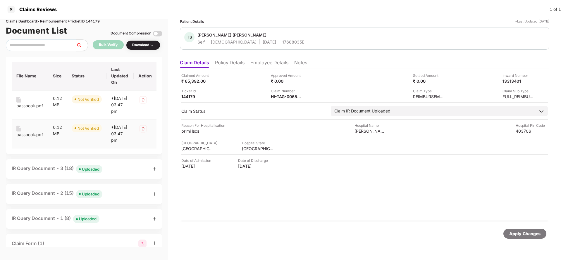
scroll to position [88, 0]
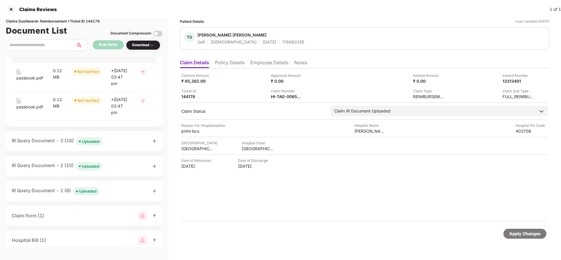
click at [94, 146] on span "Uploaded" at bounding box center [89, 141] width 26 height 8
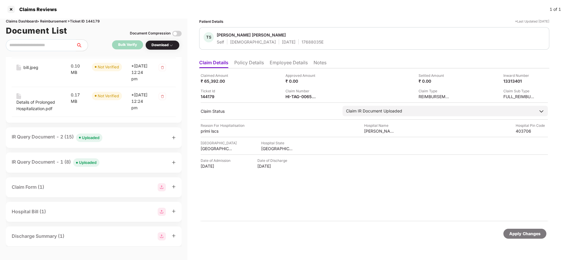
scroll to position [746, 0]
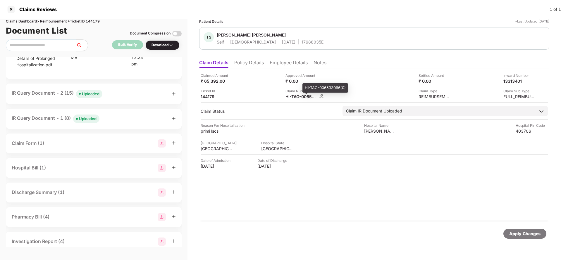
click at [298, 95] on div "HI-TAG-006533066(0)" at bounding box center [301, 97] width 32 height 6
copy div
click at [301, 43] on div "17688035E" at bounding box center [312, 42] width 22 height 6
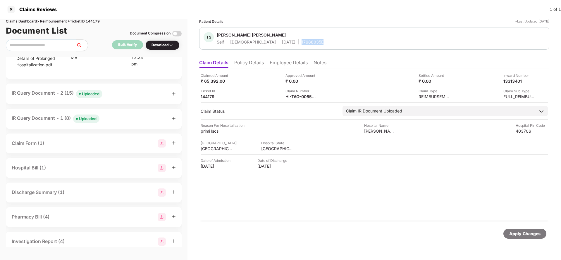
click at [301, 43] on div "17688035E" at bounding box center [312, 42] width 22 height 6
copy div "17688035E"
click at [527, 238] on div "Apply Changes" at bounding box center [524, 234] width 43 height 10
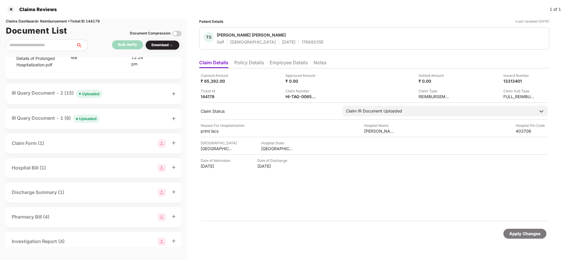
click at [96, 22] on div "Claims Dashboard > Reimbursement > Ticket ID 144179" at bounding box center [94, 22] width 176 height 6
copy div "144179"
click at [522, 237] on div "Apply Changes" at bounding box center [524, 234] width 43 height 10
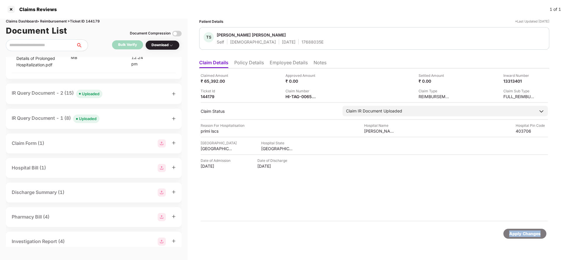
drag, startPoint x: 522, startPoint y: 237, endPoint x: 379, endPoint y: 26, distance: 255.0
click at [522, 237] on div "Apply Changes" at bounding box center [524, 234] width 43 height 10
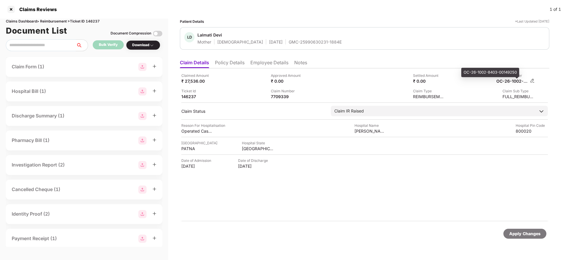
click at [518, 79] on div "OC-26-1002-8403-00149250" at bounding box center [512, 81] width 32 height 6
copy div
click at [293, 43] on div "GMC-25990630231-1884E" at bounding box center [315, 42] width 53 height 6
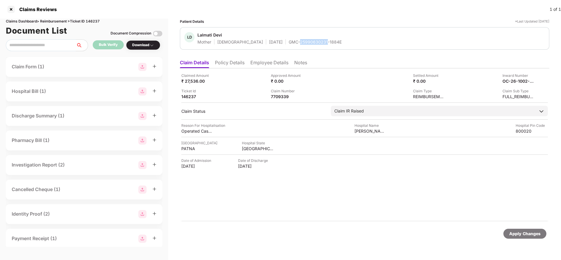
click at [293, 43] on div "GMC-25990630231-1884E" at bounding box center [315, 42] width 53 height 6
copy div "GMC-25990630231-1884E"
click at [516, 81] on div "OC-26-1002-8403-00149250" at bounding box center [512, 81] width 32 height 6
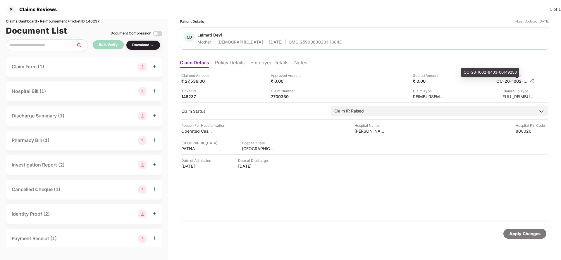
click at [516, 81] on div "OC-26-1002-8403-00149250" at bounding box center [512, 81] width 32 height 6
copy div
click at [296, 45] on div "LD Lalmati Devi Mother Female 01 Jan 1958 GMC-25990630231-1884E" at bounding box center [364, 38] width 369 height 23
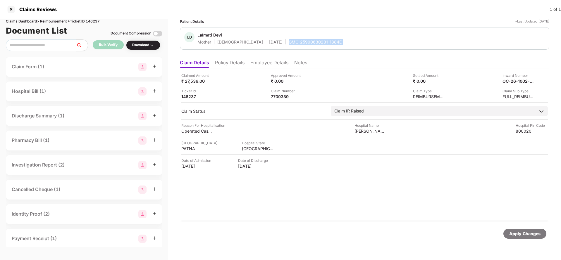
click at [296, 45] on div "LD Lalmati Devi Mother Female 01 Jan 1958 GMC-25990630231-1884E" at bounding box center [364, 38] width 369 height 23
copy div "GMC-25990630231-1884E"
click at [526, 230] on div "Apply Changes" at bounding box center [524, 234] width 43 height 10
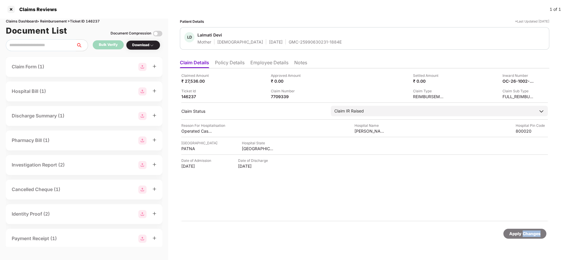
click at [526, 230] on div "Apply Changes" at bounding box center [524, 234] width 43 height 10
click at [90, 22] on div "Claims Dashboard > Reimbursement > Ticket ID 146237" at bounding box center [84, 22] width 156 height 6
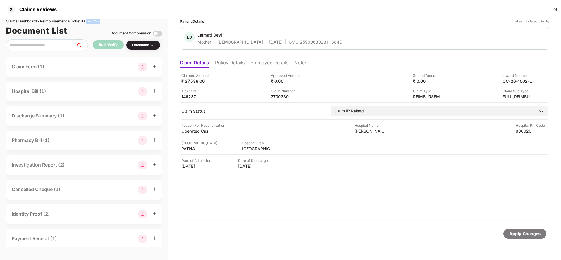
copy div "146237"
click at [530, 238] on div "Apply Changes" at bounding box center [524, 234] width 43 height 10
